Goal: Use online tool/utility: Utilize a website feature to perform a specific function

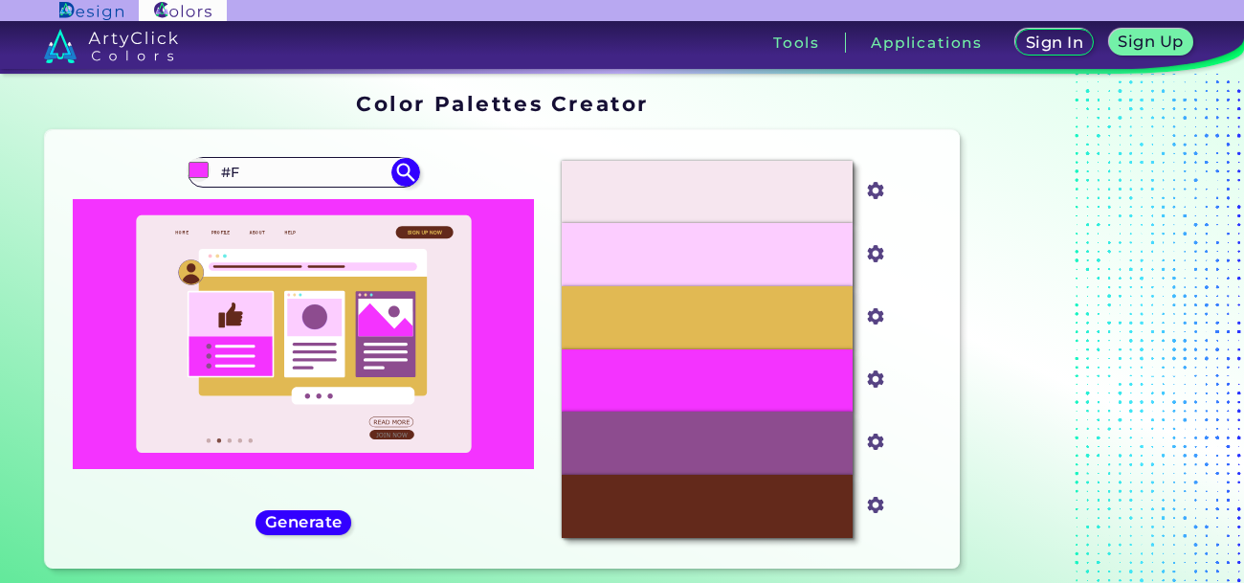
type input "#"
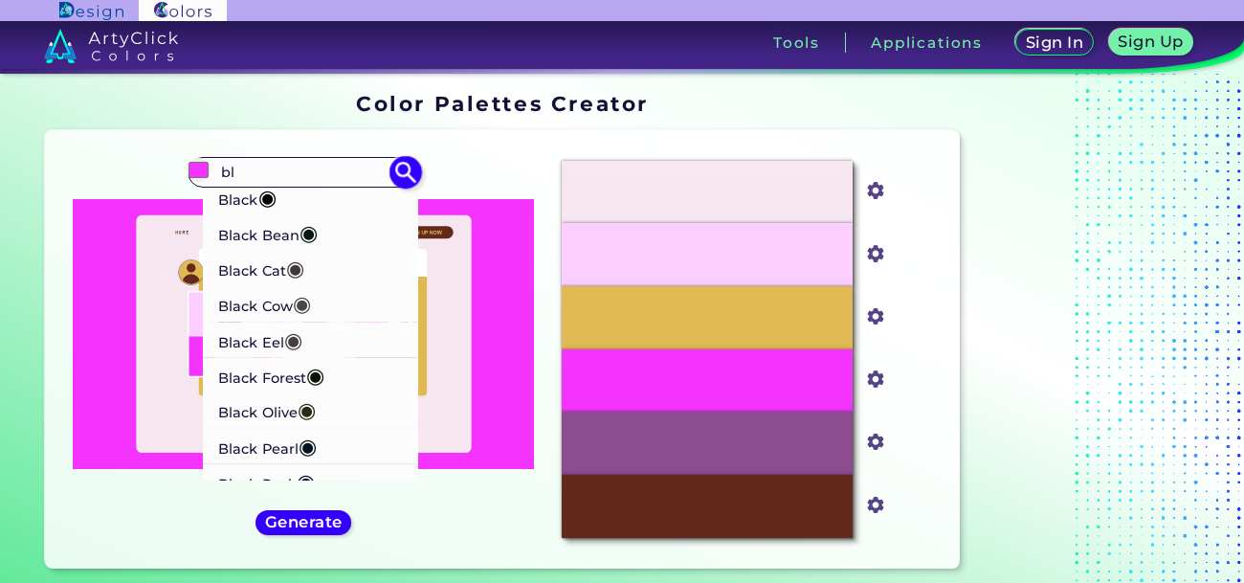
type input "bl"
click at [220, 281] on p "Black Cat ◉" at bounding box center [261, 268] width 86 height 35
type input "#413839"
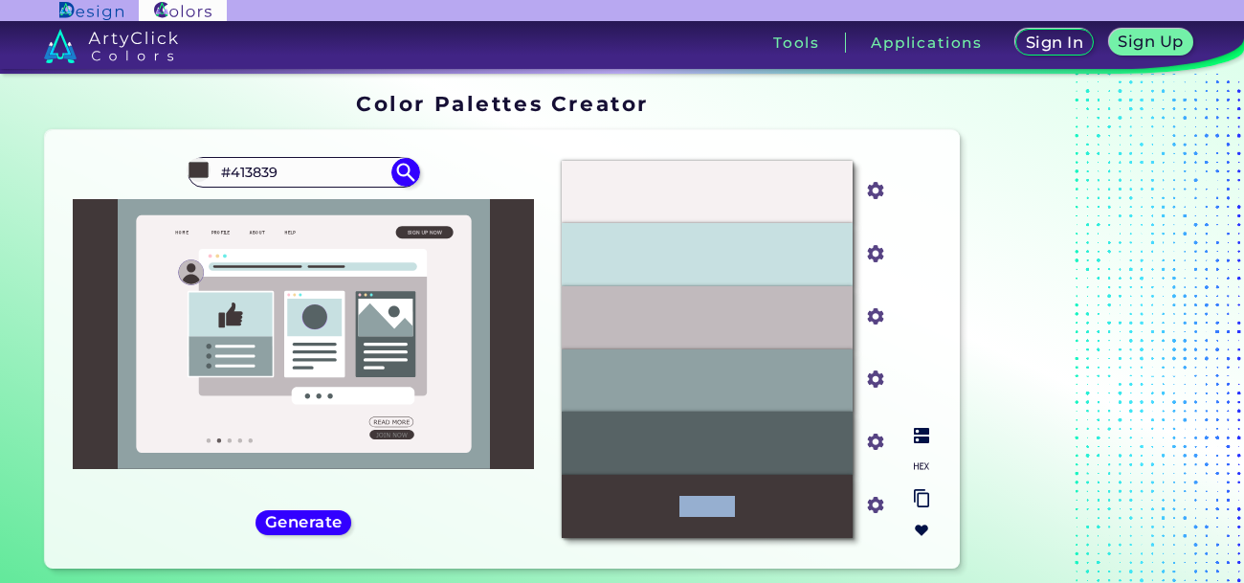
drag, startPoint x: 611, startPoint y: 500, endPoint x: 755, endPoint y: 524, distance: 146.5
click at [755, 524] on div "#413839" at bounding box center [707, 506] width 291 height 63
drag, startPoint x: 644, startPoint y: 503, endPoint x: 807, endPoint y: 498, distance: 162.8
click at [807, 498] on div "#413839" at bounding box center [707, 506] width 291 height 63
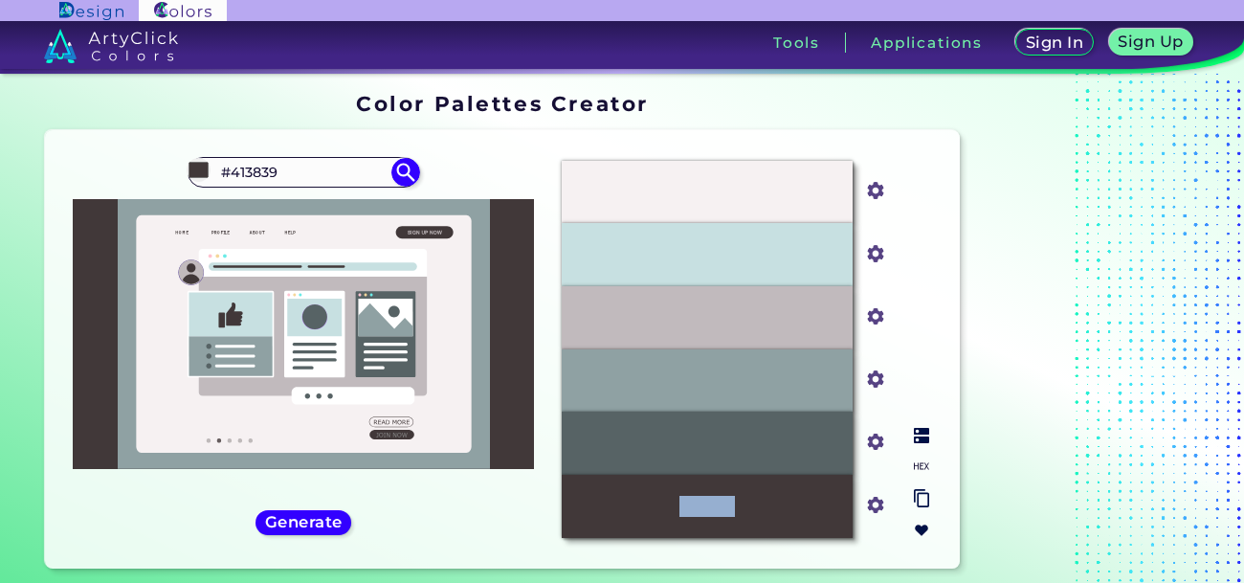
copy p "#413839"
click at [305, 175] on input "#413839" at bounding box center [303, 172] width 178 height 26
type input "#"
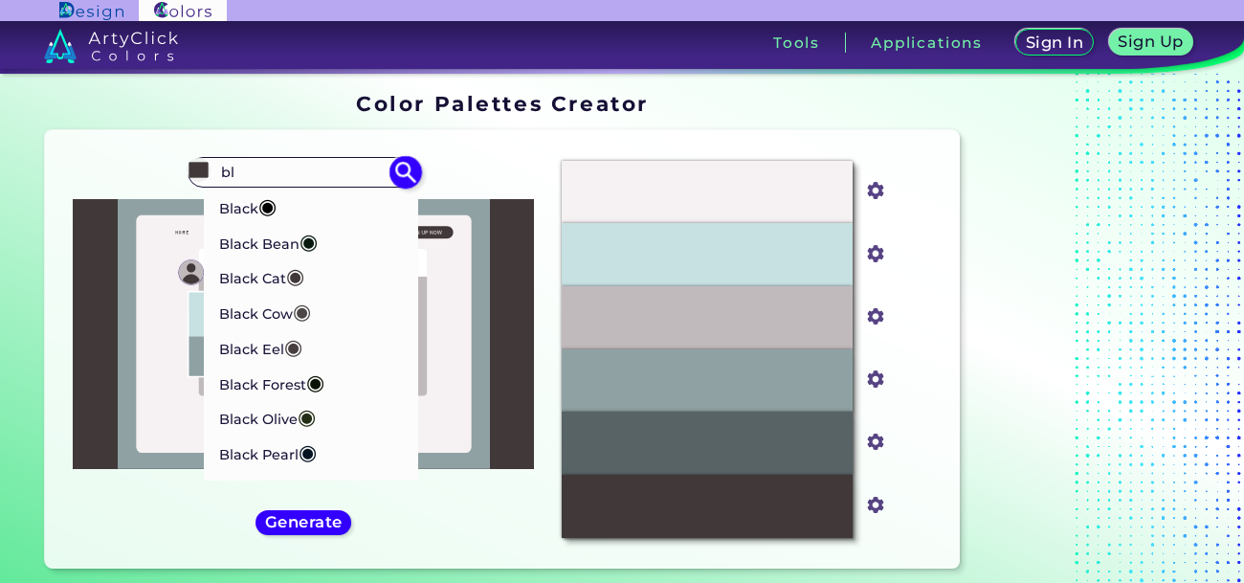
type input "bl"
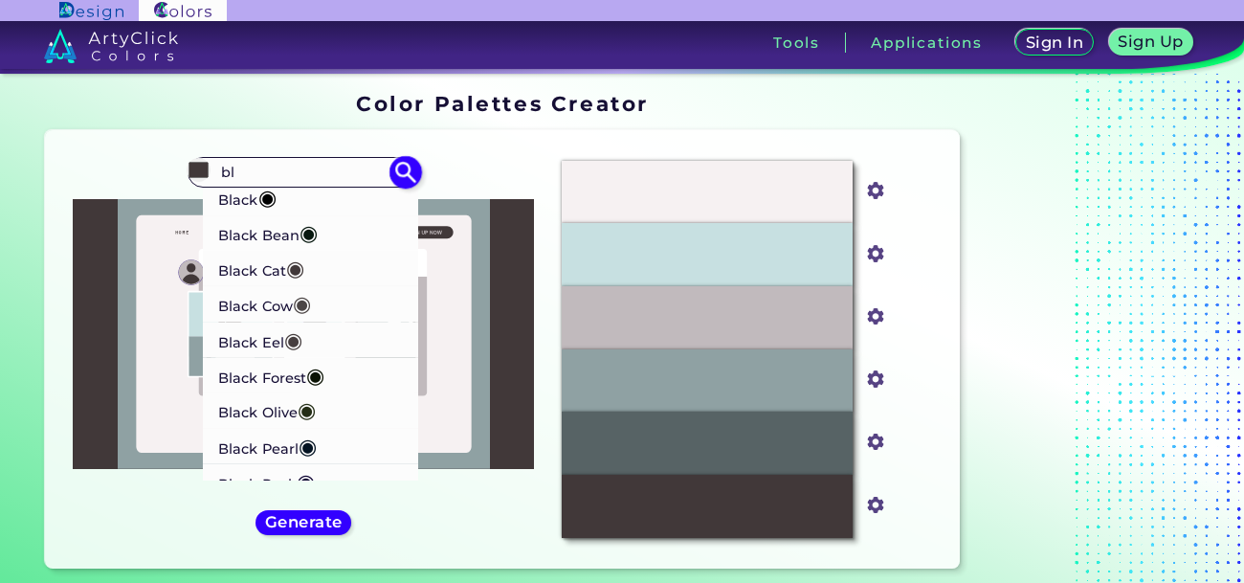
click at [226, 351] on p "Black Eel ◉" at bounding box center [260, 339] width 84 height 35
type input "#463e3f"
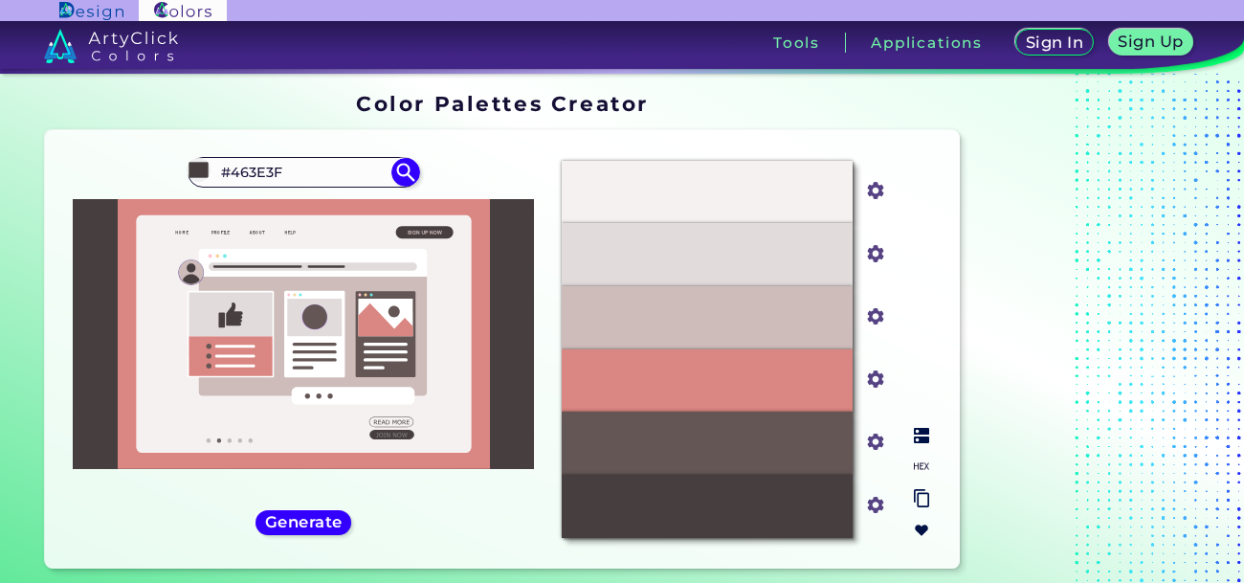
click at [630, 390] on div "#DA8682" at bounding box center [707, 380] width 291 height 63
click at [620, 526] on div "#463E3F" at bounding box center [707, 506] width 291 height 63
drag, startPoint x: 610, startPoint y: 516, endPoint x: 830, endPoint y: 533, distance: 220.8
click at [830, 533] on div "#463E3F" at bounding box center [707, 506] width 291 height 63
copy p "#463E3F"
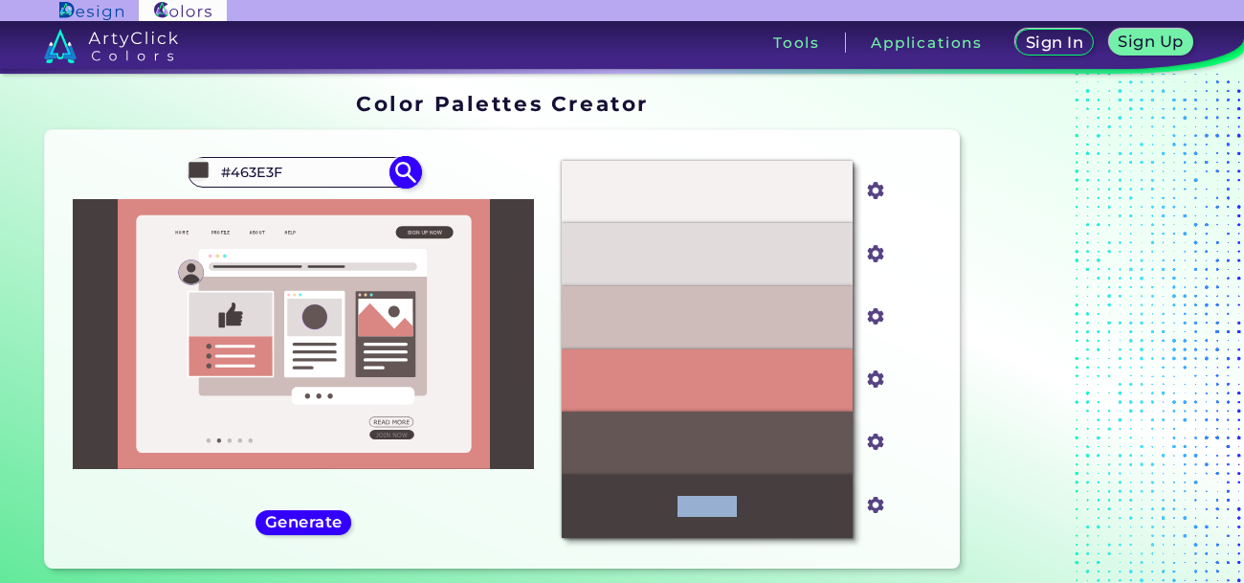
click at [319, 175] on input "#463E3F" at bounding box center [303, 172] width 178 height 26
type input "#"
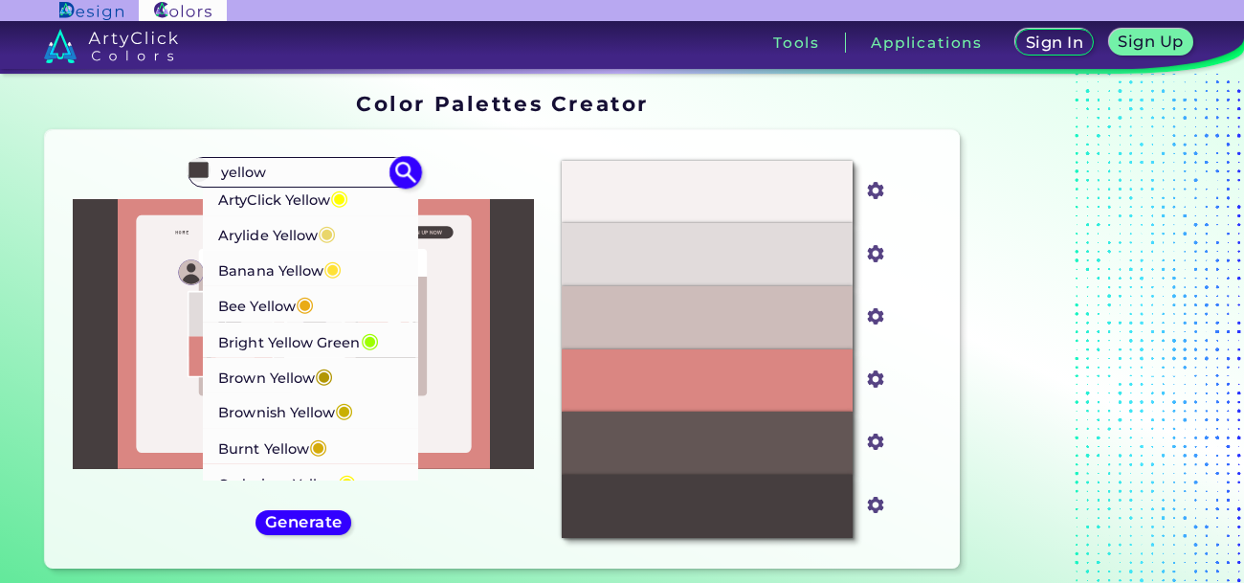
type input "yellow"
click at [256, 310] on p "Bee Yellow ◉" at bounding box center [266, 303] width 96 height 35
type input "#e9ab17"
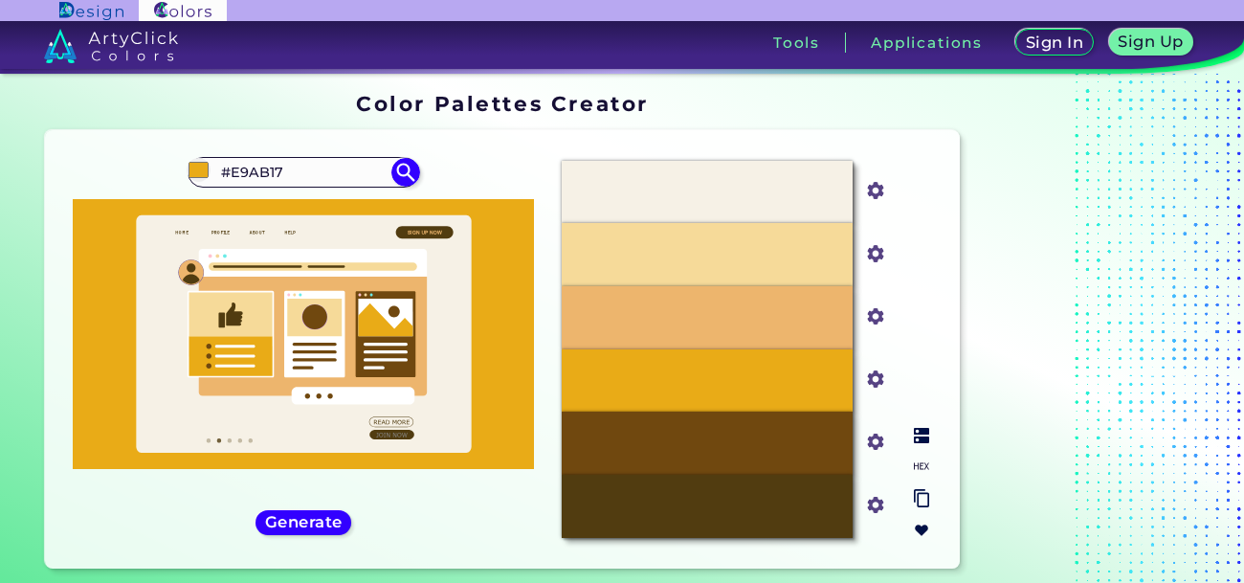
click at [642, 391] on div "#E9AB17" at bounding box center [707, 380] width 291 height 63
drag, startPoint x: 623, startPoint y: 369, endPoint x: 791, endPoint y: 372, distance: 168.5
click at [791, 372] on div "#E9AB17" at bounding box center [707, 380] width 291 height 63
copy p "#E9AB17"
click at [321, 166] on input "#E9AB17" at bounding box center [303, 172] width 178 height 26
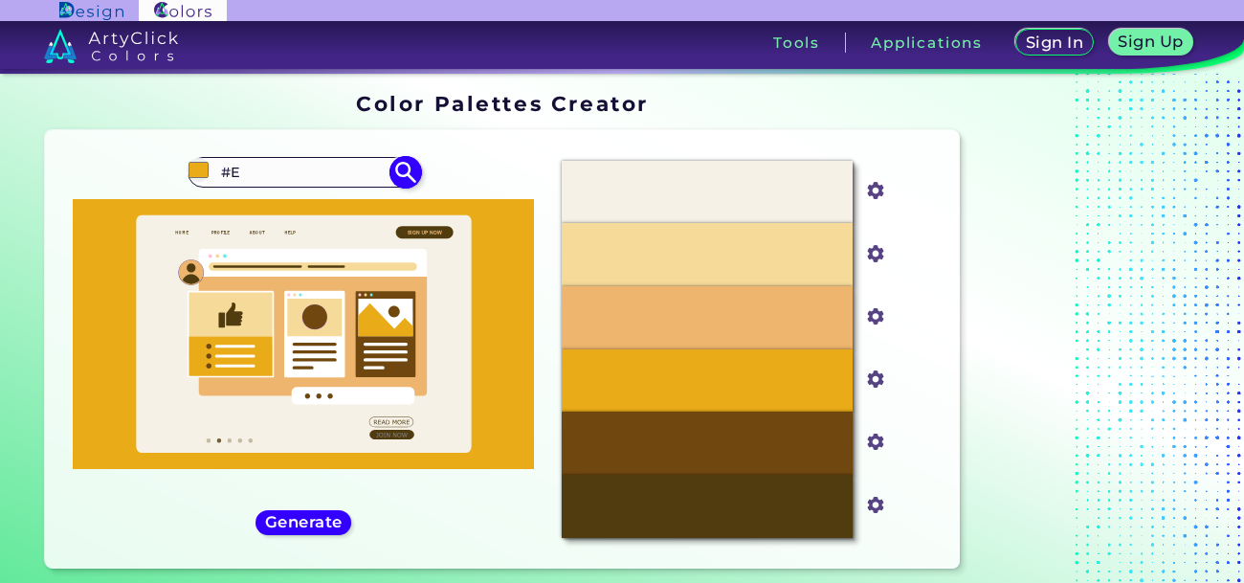
type input "#"
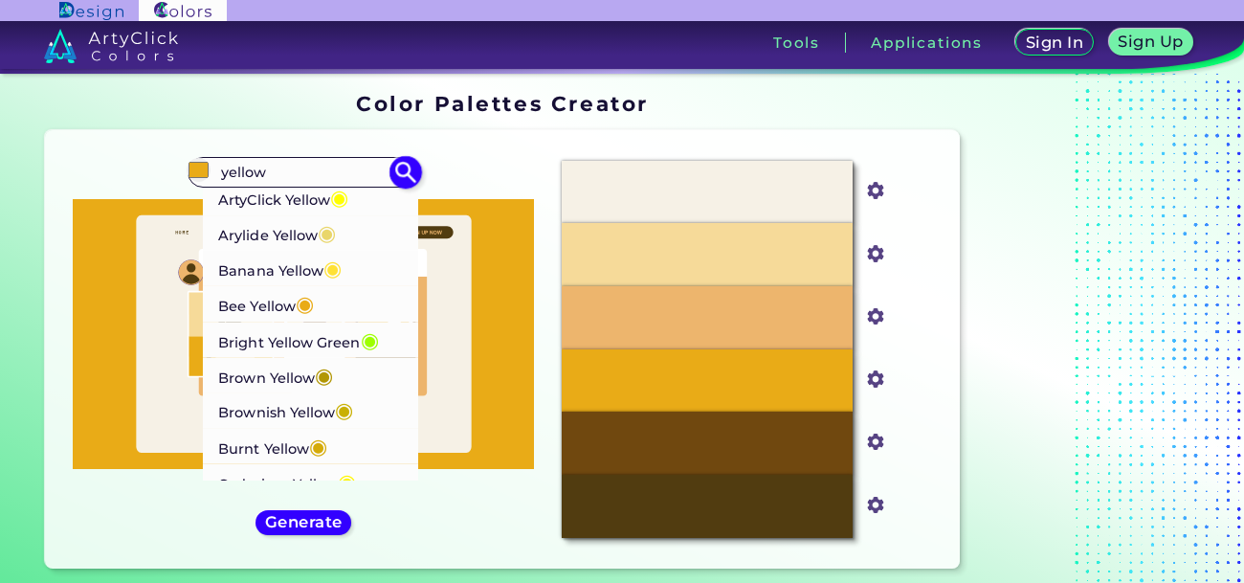
type input "yellow"
click at [221, 197] on p "ArtyClick Yellow ◉" at bounding box center [283, 197] width 130 height 35
type input "#ffff00"
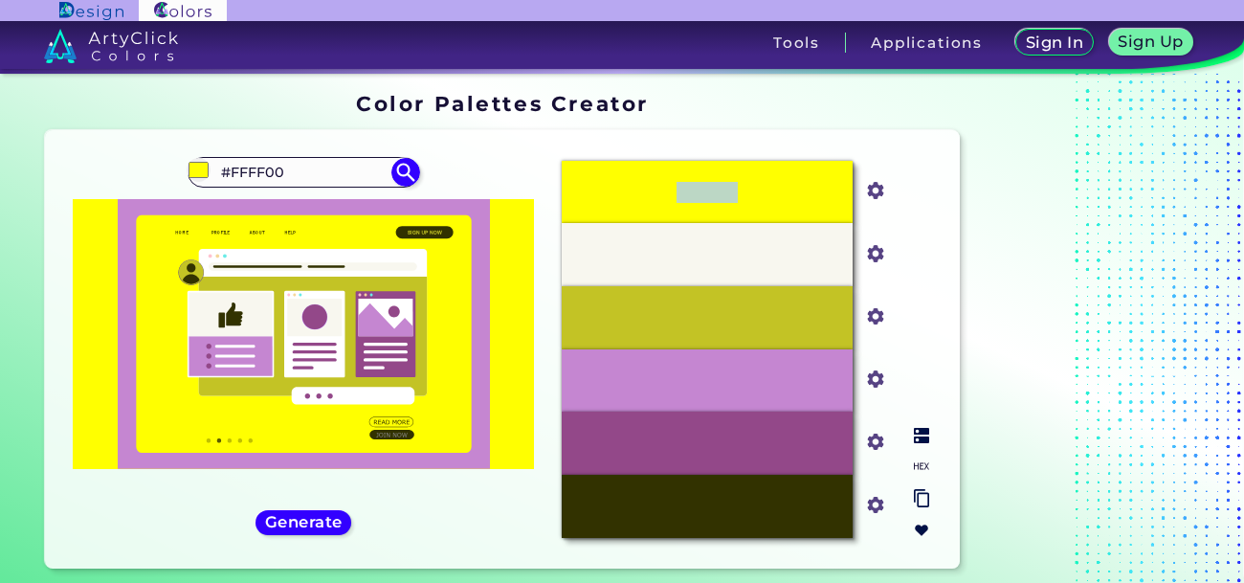
drag, startPoint x: 613, startPoint y: 194, endPoint x: 775, endPoint y: 200, distance: 161.8
click at [775, 200] on div "#FFFF00" at bounding box center [707, 192] width 291 height 63
copy p "#FFFF00"
click at [289, 167] on input "#FFFF00" at bounding box center [303, 172] width 178 height 26
type input "#"
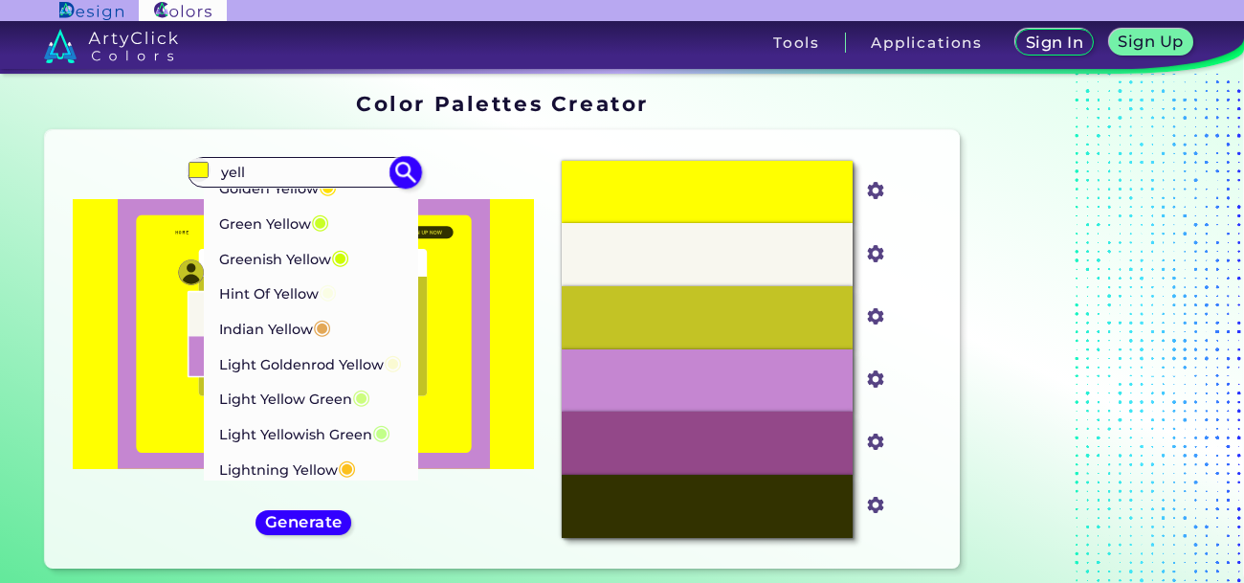
scroll to position [586, 0]
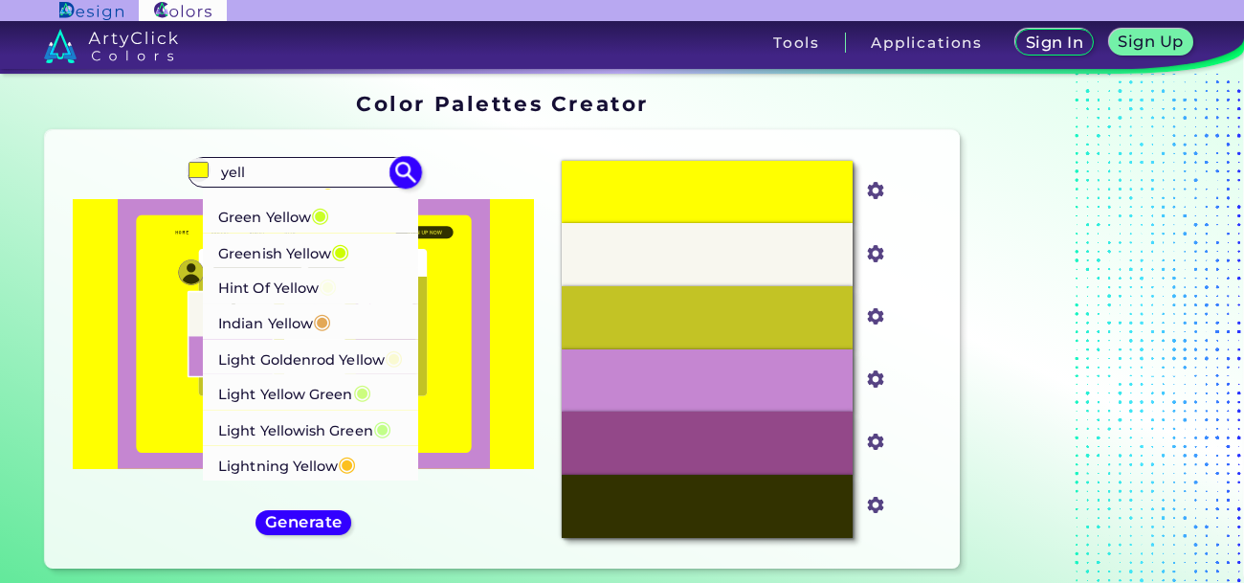
type input "yell"
click at [227, 295] on p "Hint Of Yellow ◉" at bounding box center [277, 285] width 119 height 35
type input "#fafde4"
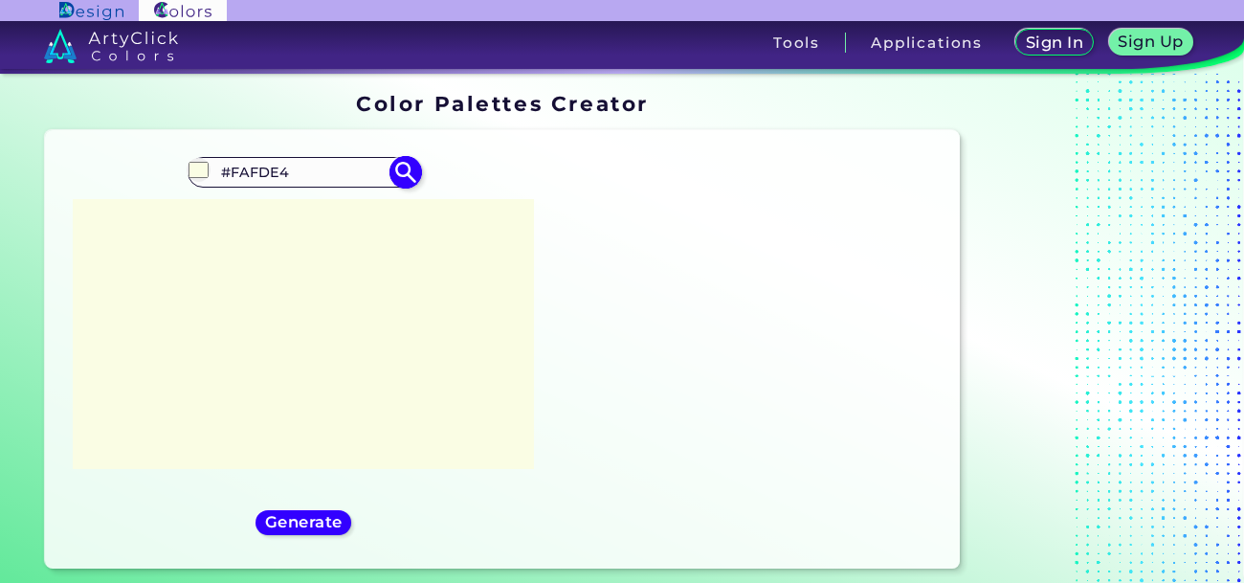
scroll to position [0, 0]
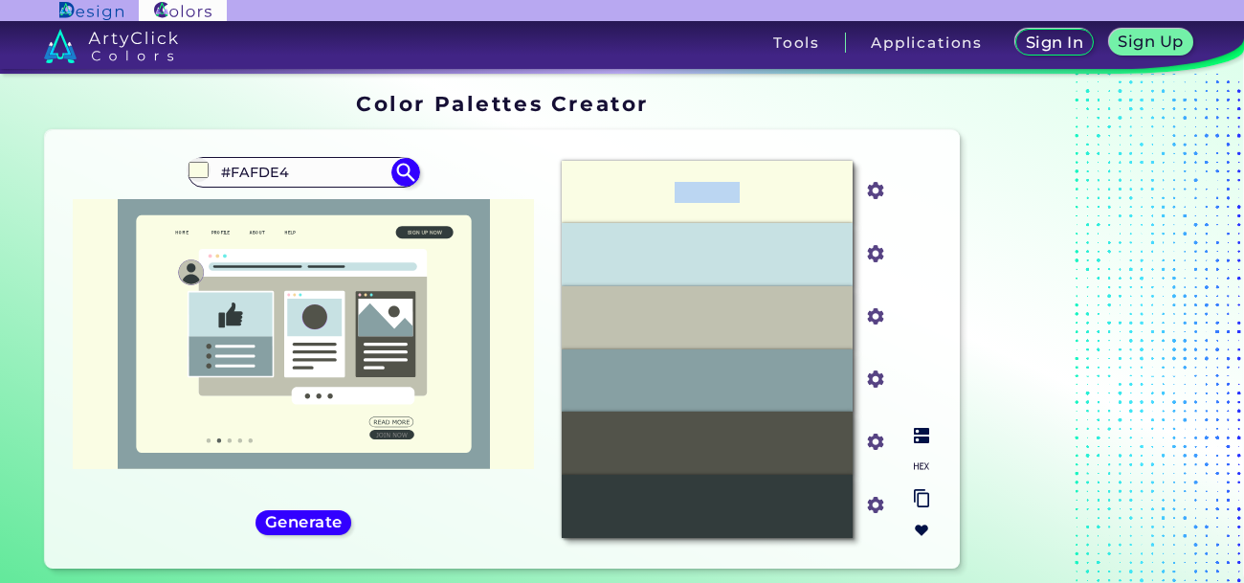
drag, startPoint x: 635, startPoint y: 170, endPoint x: 779, endPoint y: 167, distance: 144.5
click at [779, 167] on div "#FAFDE4" at bounding box center [707, 192] width 291 height 63
copy p "#FAFDE4"
click at [301, 175] on input "#FAFDE4" at bounding box center [303, 172] width 178 height 26
type input "#"
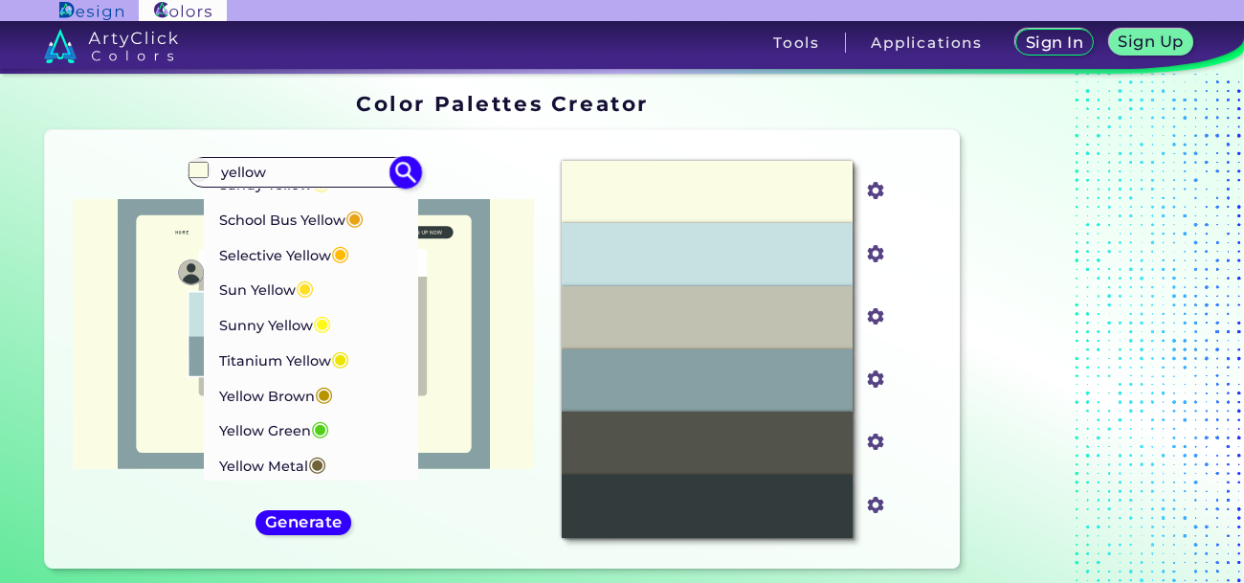
scroll to position [1290, 0]
type input "yellow"
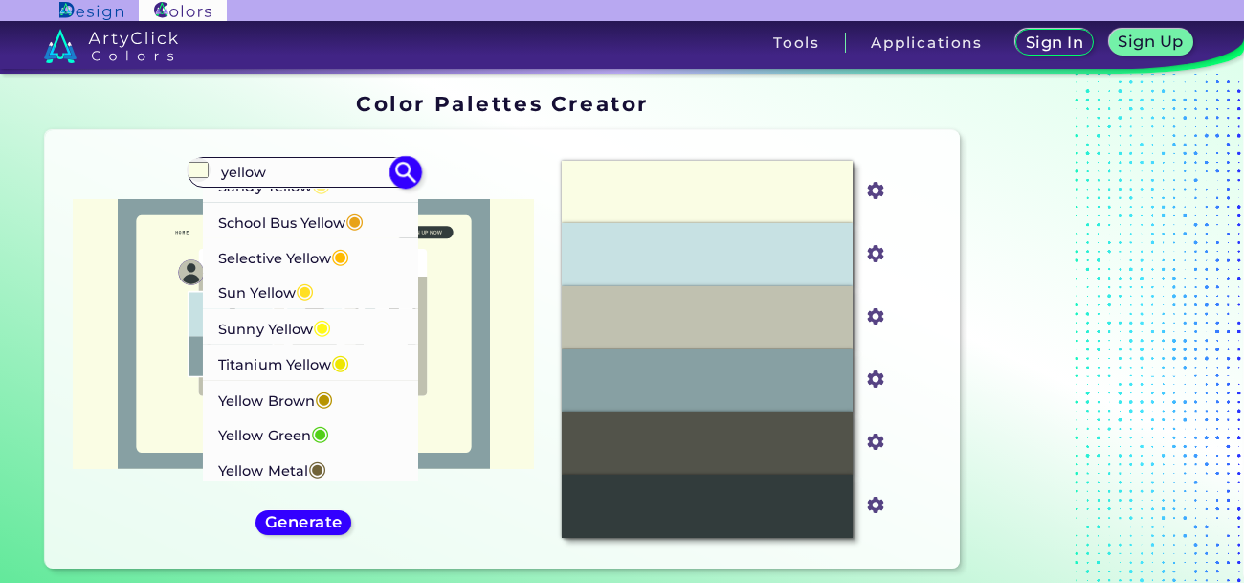
click at [221, 309] on p "Sun Yellow ◉" at bounding box center [266, 291] width 96 height 35
type input "#ffdf22"
type input "#FFDF22"
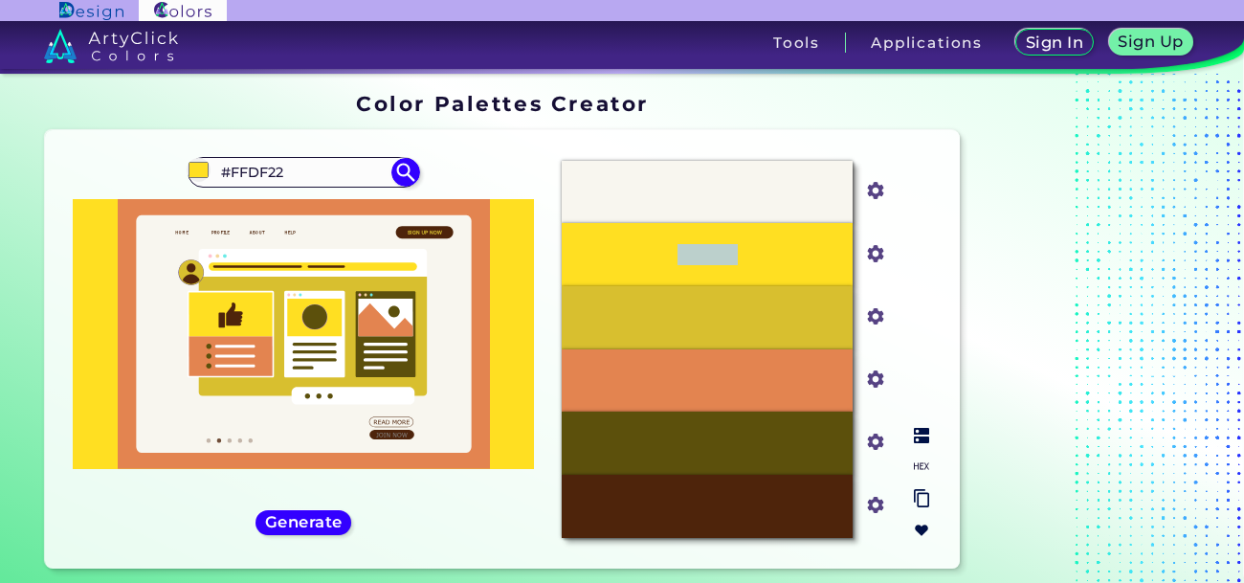
drag, startPoint x: 629, startPoint y: 246, endPoint x: 796, endPoint y: 245, distance: 167.5
click at [796, 245] on div "#FFDF22" at bounding box center [707, 254] width 291 height 63
copy p "#FFDF22"
